Goal: Transaction & Acquisition: Purchase product/service

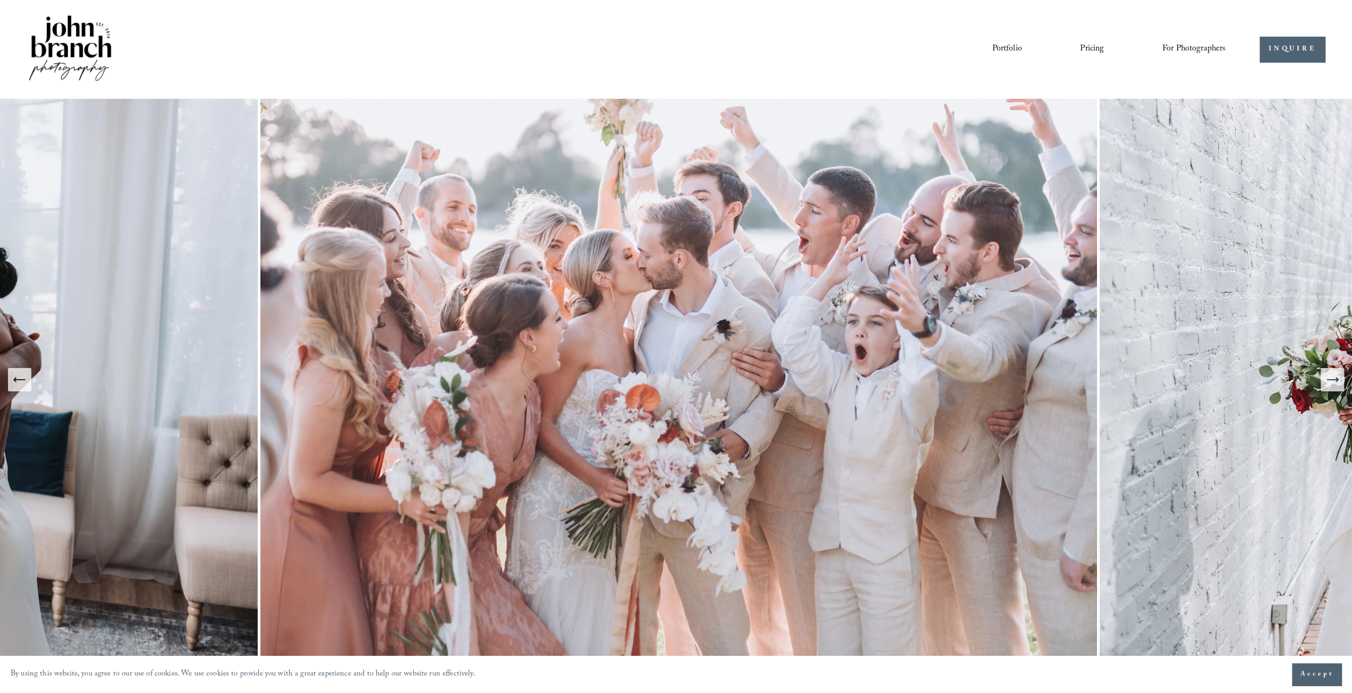
click at [1335, 386] on icon "Next Slide" at bounding box center [1332, 379] width 15 height 15
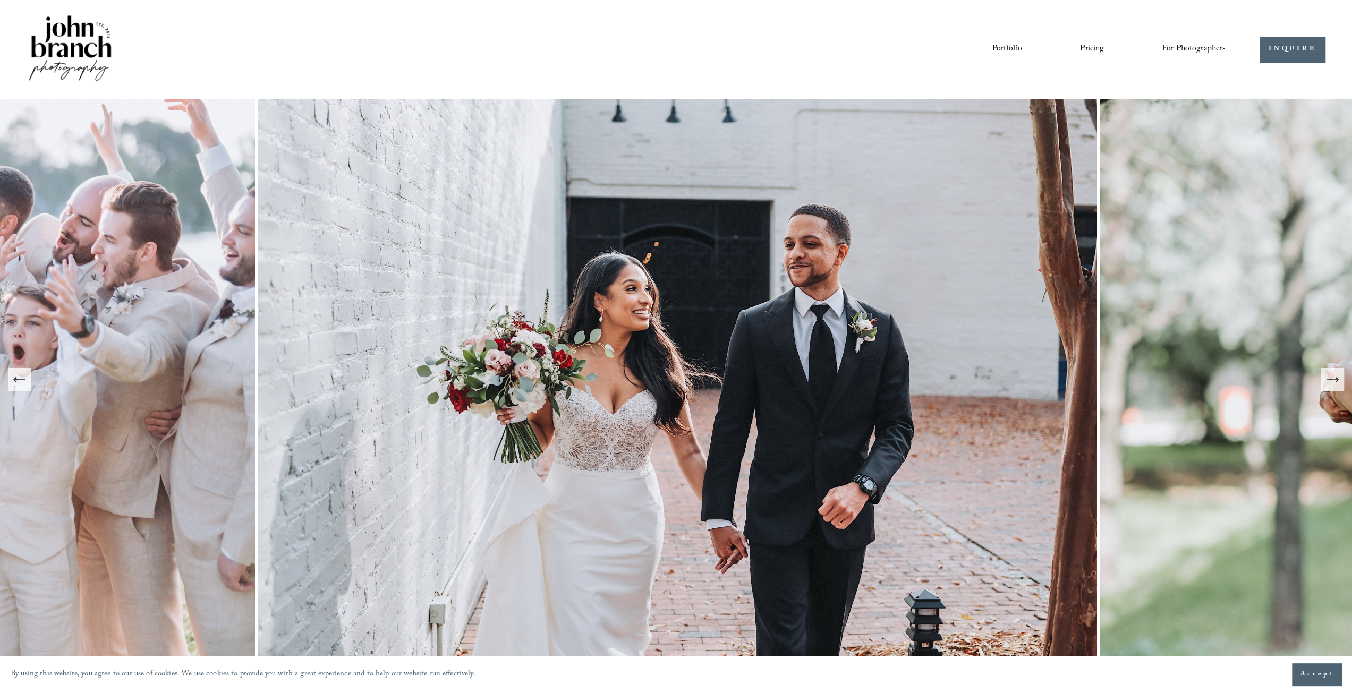
click at [1335, 386] on icon "Next Slide" at bounding box center [1332, 379] width 15 height 15
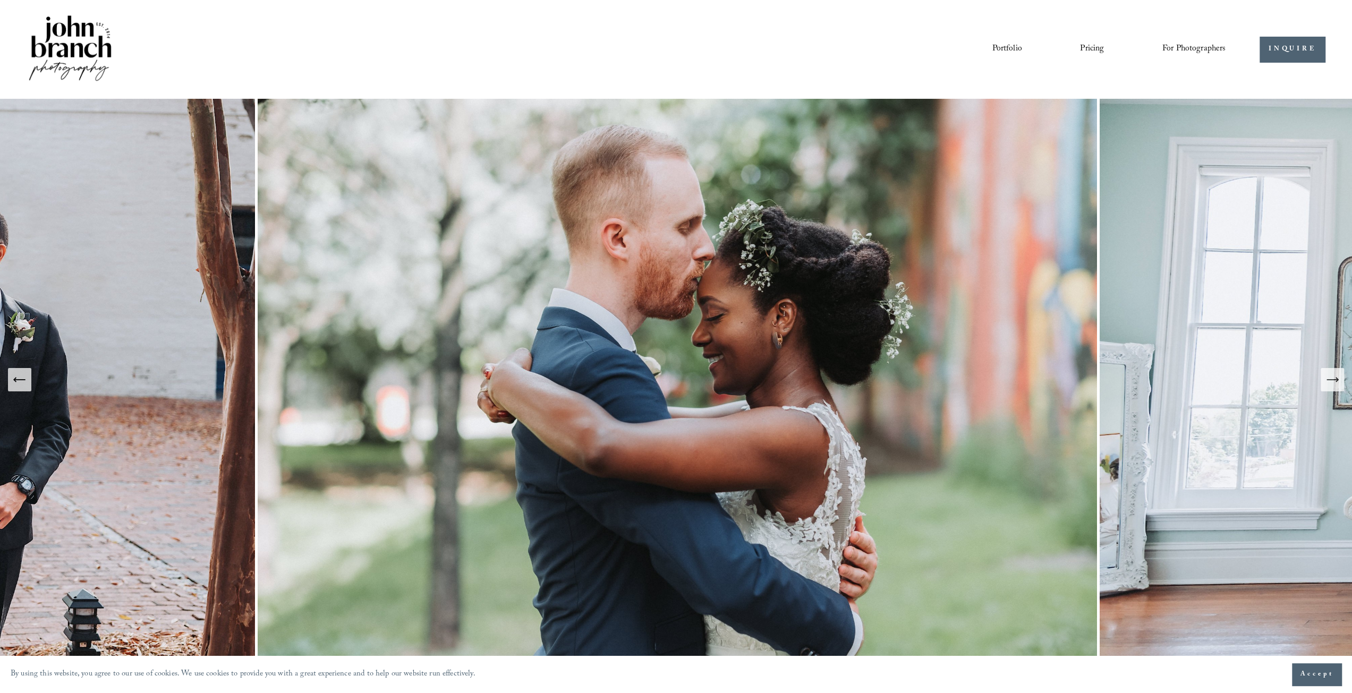
click at [1335, 386] on icon "Next Slide" at bounding box center [1332, 379] width 15 height 15
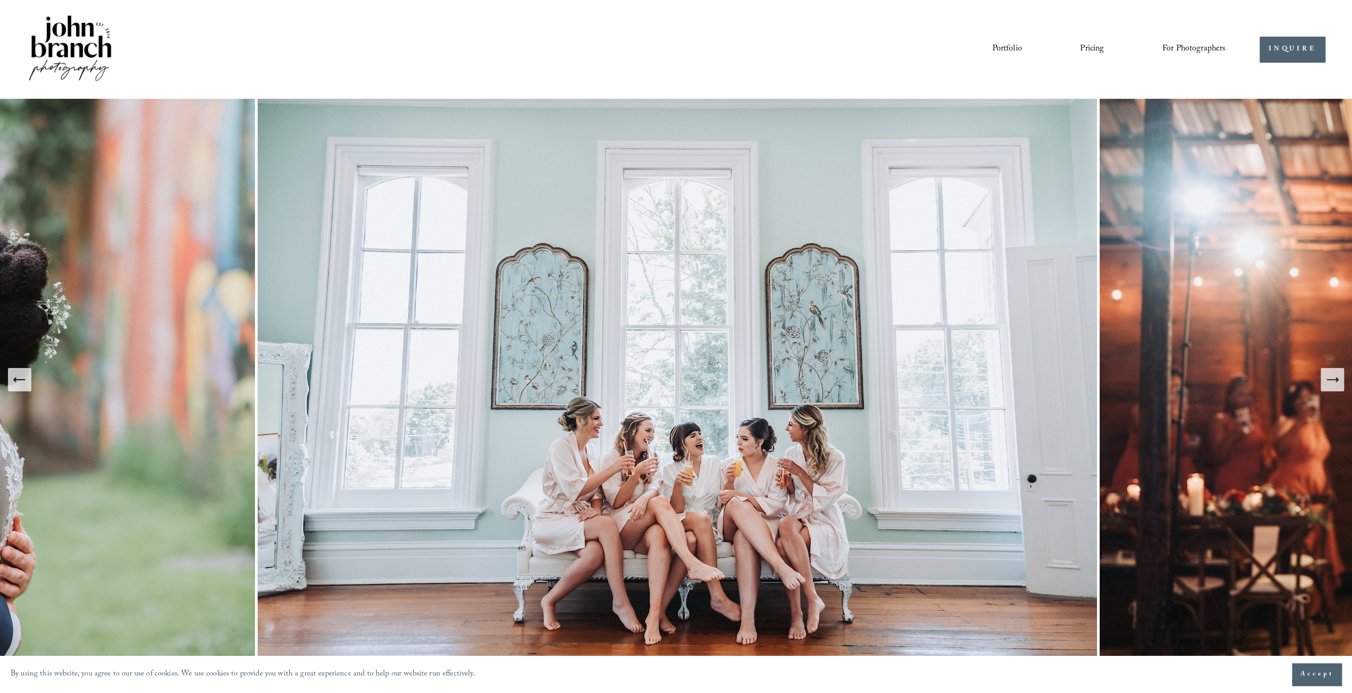
click at [1336, 386] on icon "Next Slide" at bounding box center [1332, 379] width 15 height 15
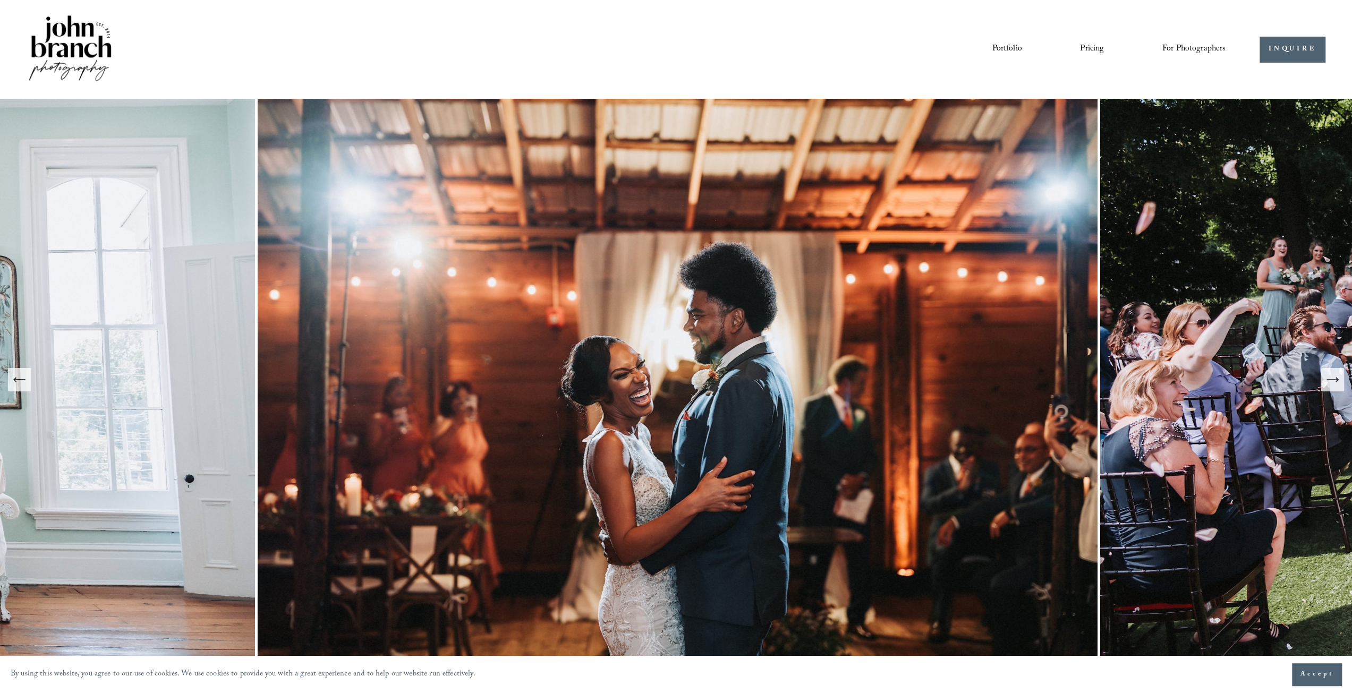
click at [1336, 386] on icon "Next Slide" at bounding box center [1332, 379] width 15 height 15
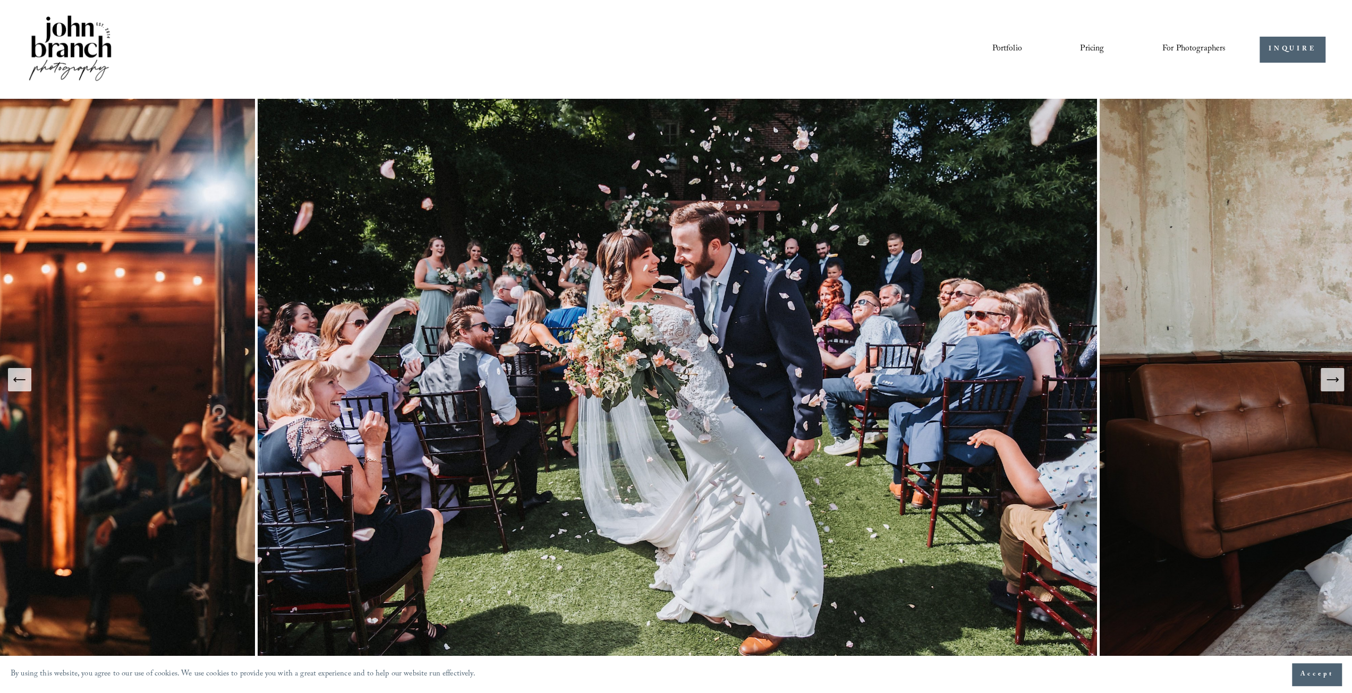
click at [1336, 386] on icon "Next Slide" at bounding box center [1332, 379] width 15 height 15
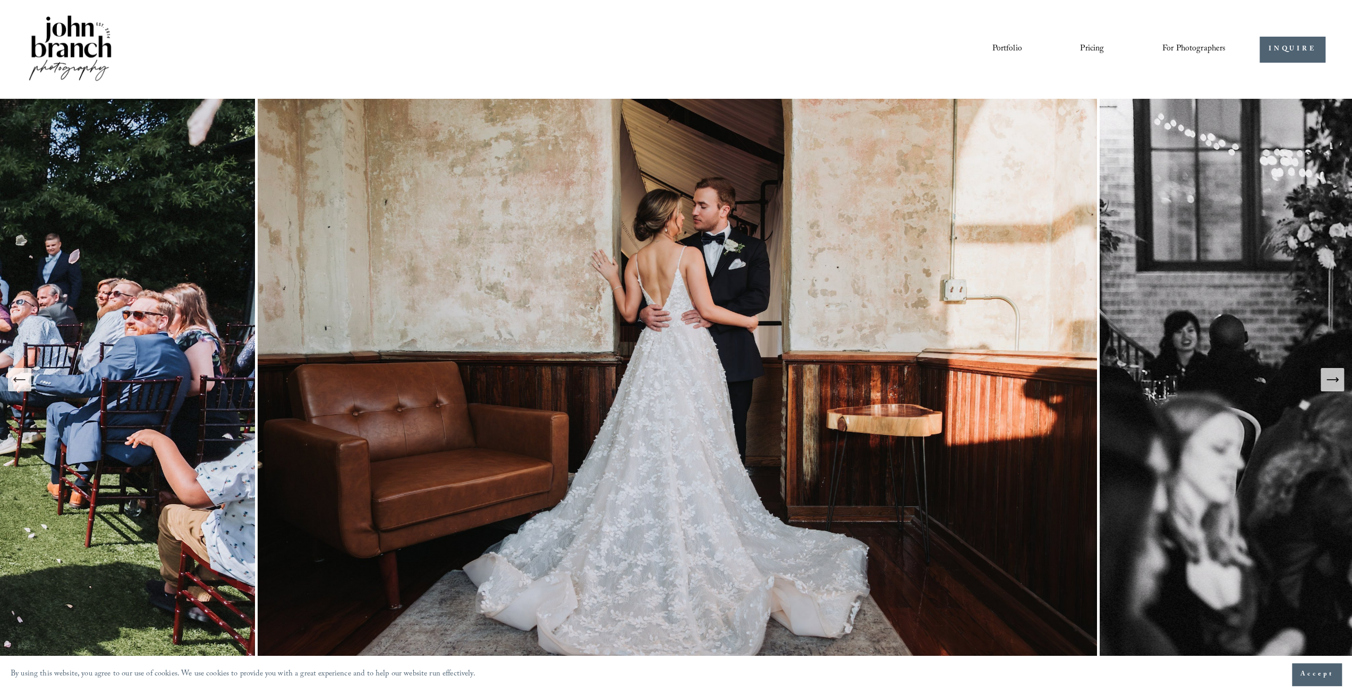
click at [1337, 386] on icon "Next Slide" at bounding box center [1332, 379] width 15 height 15
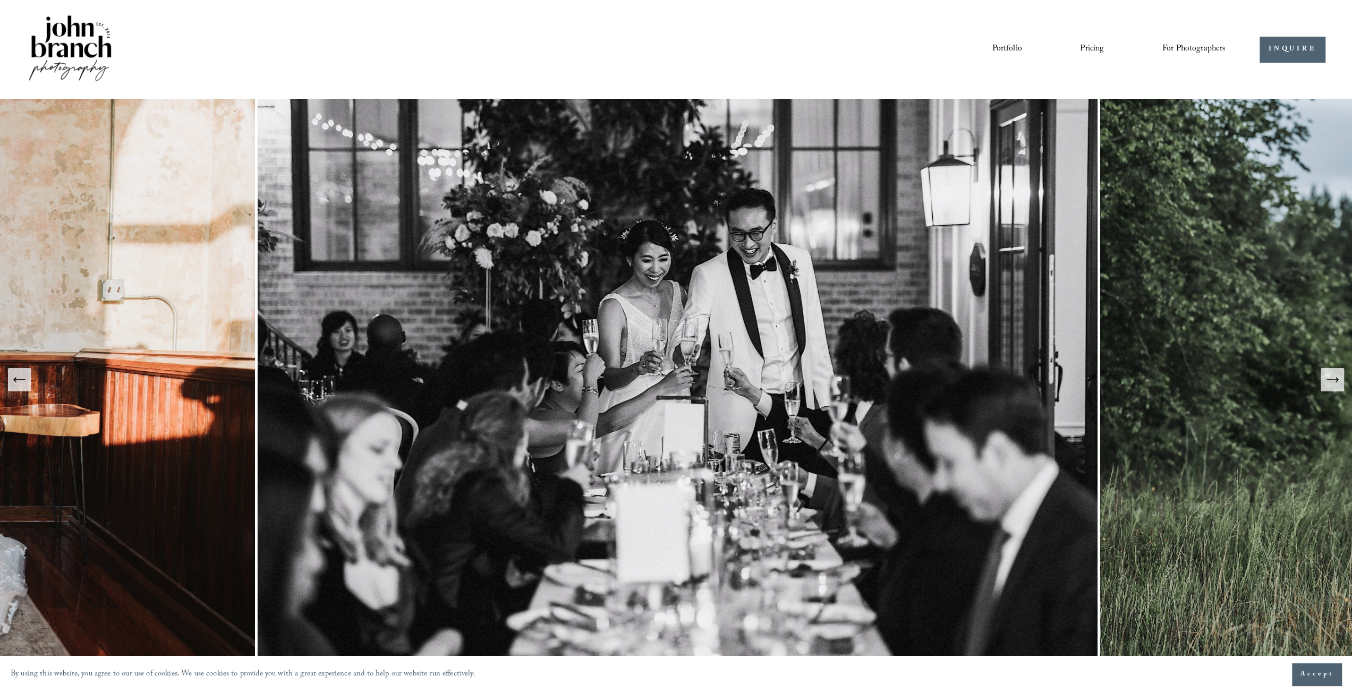
click at [0, 0] on span "Presets" at bounding box center [0, 0] width 0 height 0
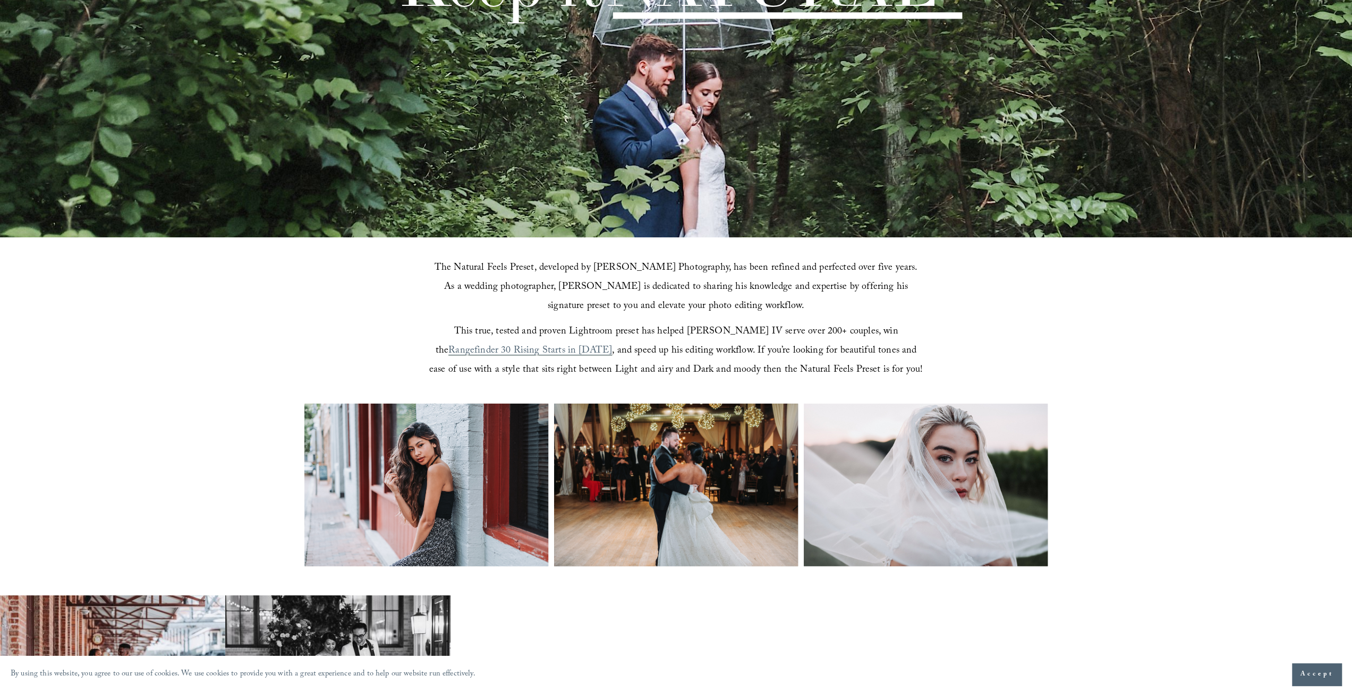
scroll to position [266, 0]
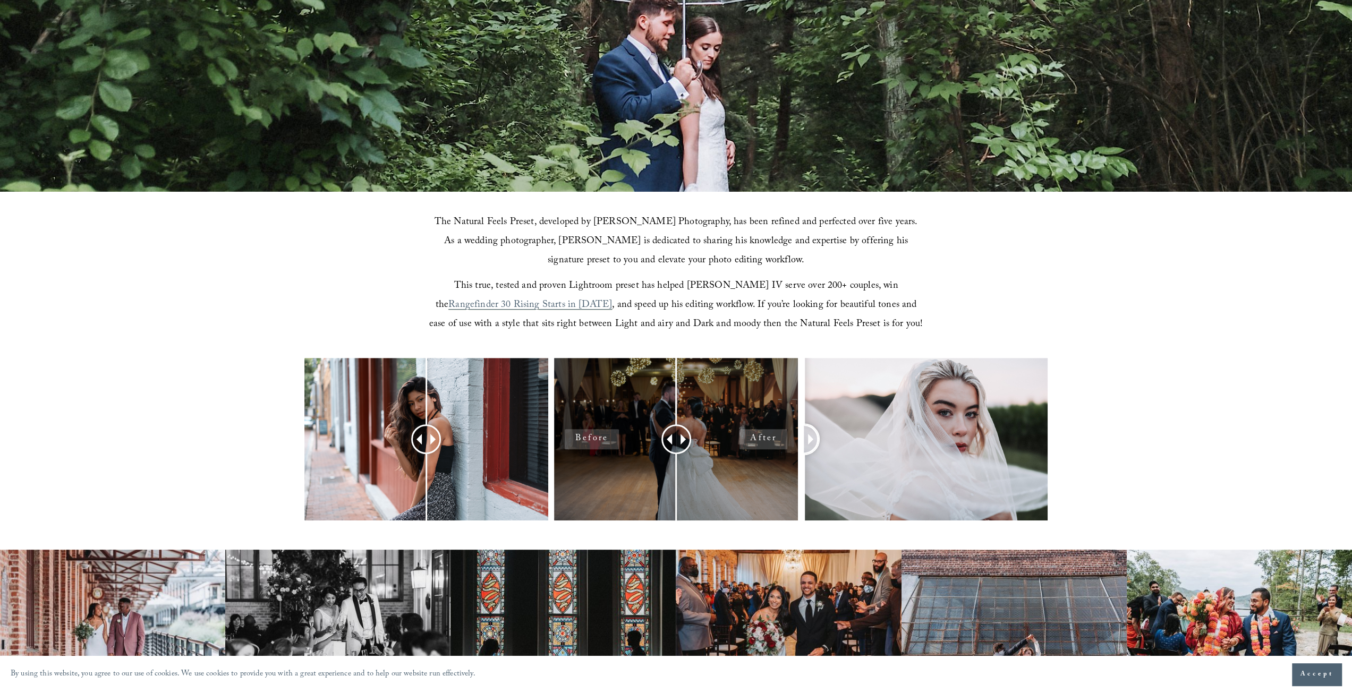
drag, startPoint x: 927, startPoint y: 437, endPoint x: 758, endPoint y: 444, distance: 169.0
click at [758, 444] on div at bounding box center [676, 453] width 1352 height 191
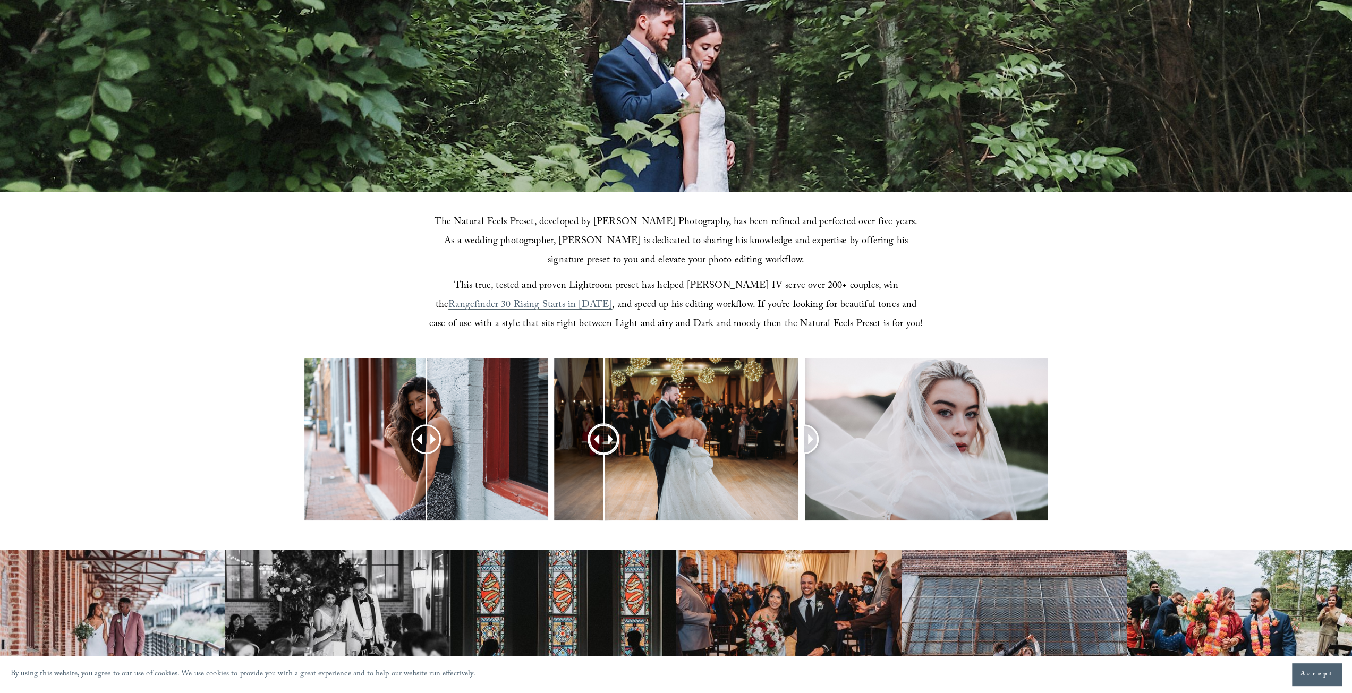
drag, startPoint x: 675, startPoint y: 440, endPoint x: 603, endPoint y: 431, distance: 71.8
click at [603, 431] on div at bounding box center [603, 439] width 27 height 27
drag, startPoint x: 430, startPoint y: 438, endPoint x: 450, endPoint y: 403, distance: 40.5
click at [450, 426] on div at bounding box center [450, 439] width 27 height 27
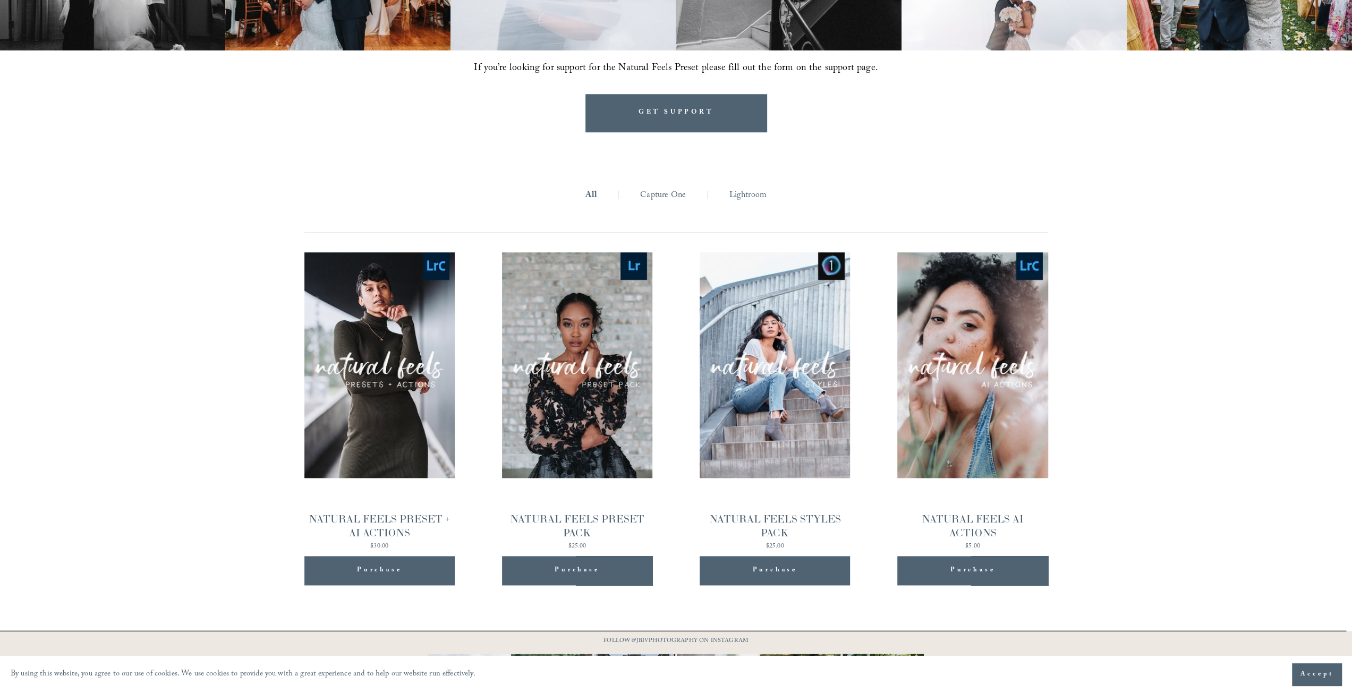
scroll to position [1080, 0]
